Goal: Information Seeking & Learning: Learn about a topic

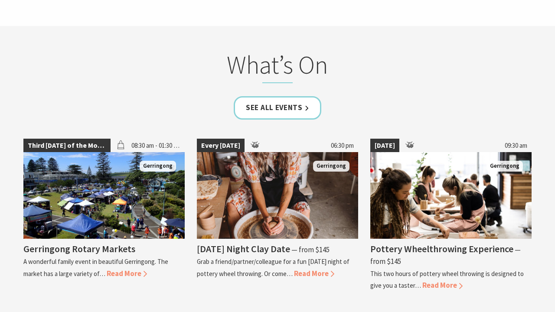
scroll to position [1876, 0]
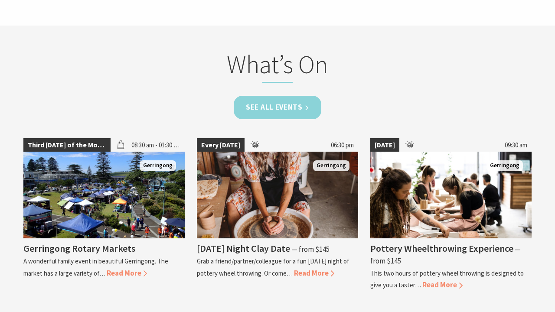
click at [276, 96] on link "See all Events" at bounding box center [278, 107] width 88 height 23
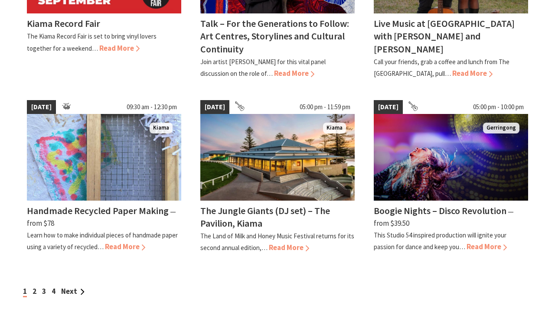
scroll to position [731, 0]
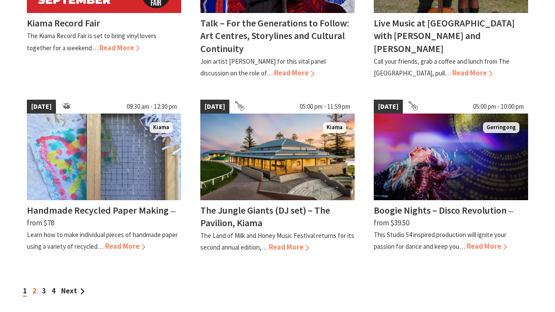
click at [34, 286] on link "2" at bounding box center [35, 291] width 4 height 10
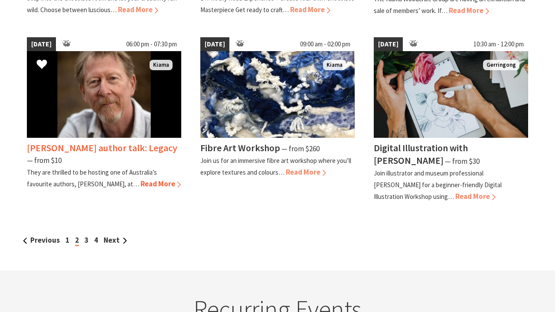
scroll to position [781, 0]
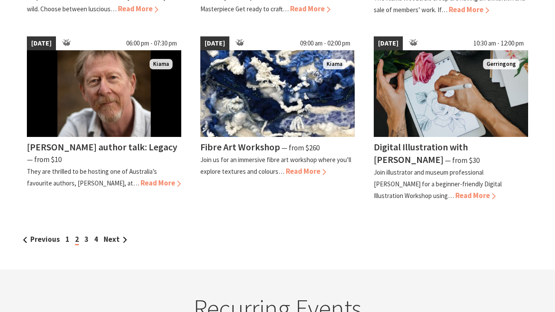
click at [85, 241] on div "Previous 1 2 3 4 Next" at bounding box center [278, 240] width 514 height 12
click at [86, 236] on link "3" at bounding box center [87, 240] width 4 height 10
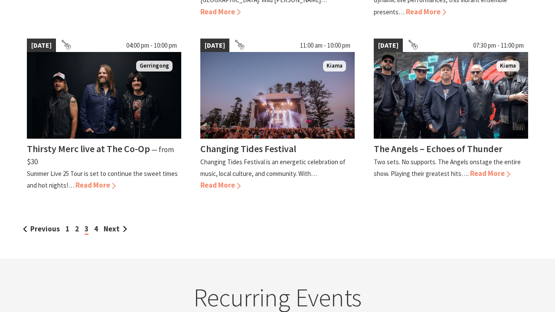
scroll to position [766, 0]
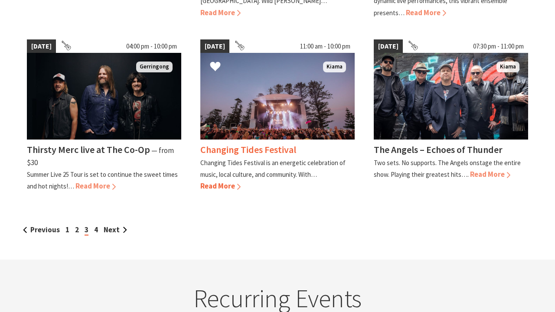
click at [215, 181] on span "Read More" at bounding box center [220, 186] width 40 height 10
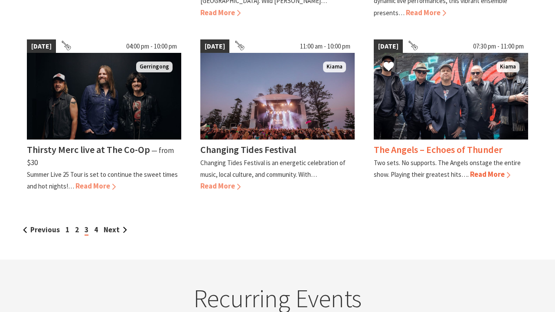
click at [479, 170] on span "Read More" at bounding box center [490, 175] width 40 height 10
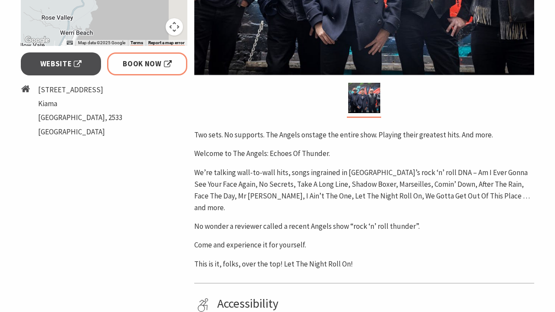
scroll to position [313, 0]
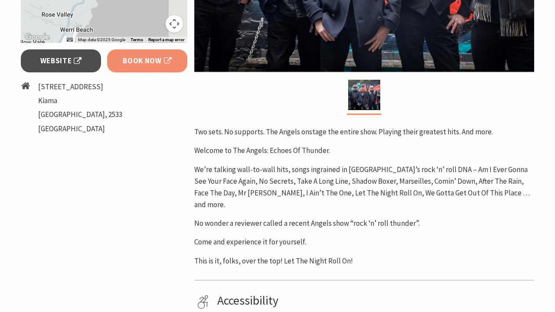
click at [155, 62] on span "Book Now" at bounding box center [147, 61] width 49 height 12
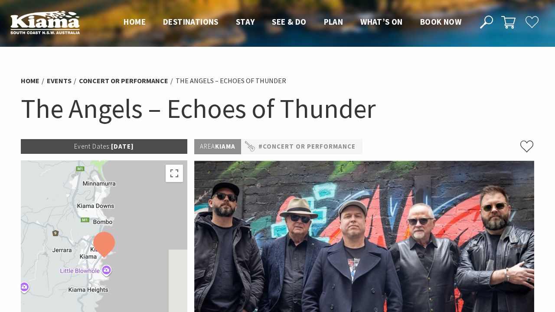
scroll to position [0, 0]
